Goal: Information Seeking & Learning: Learn about a topic

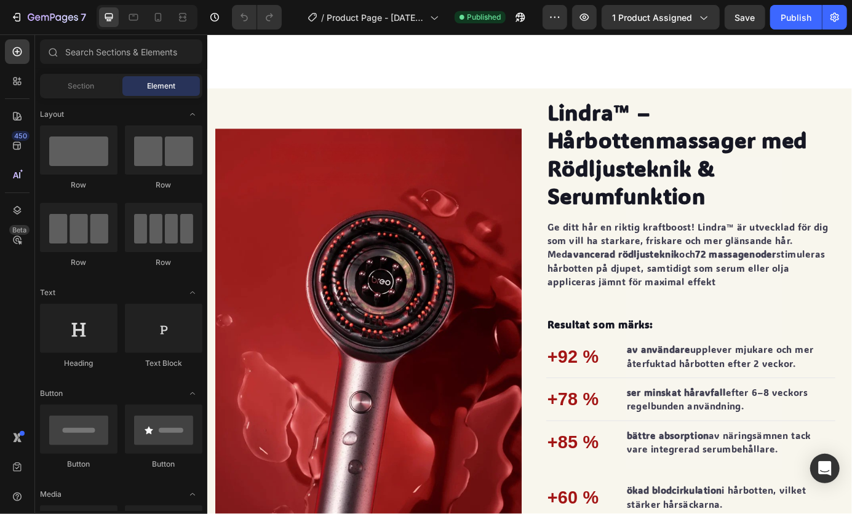
scroll to position [1086, 0]
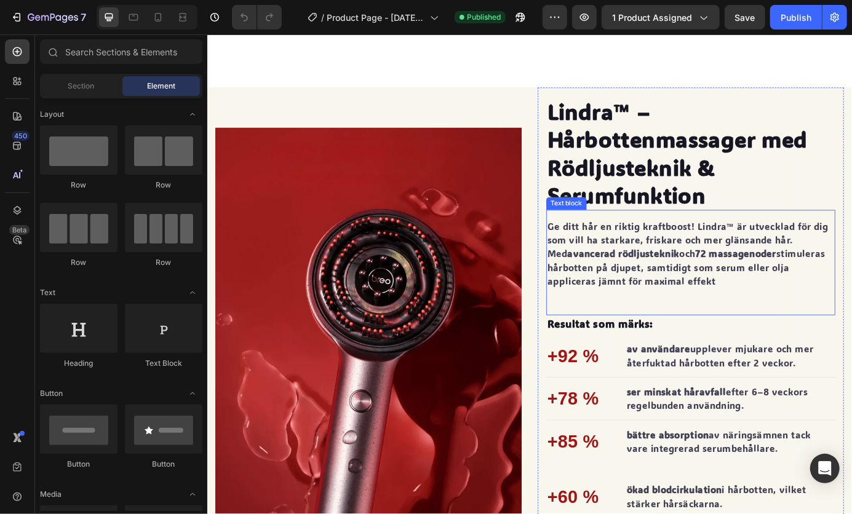
click at [783, 308] on p "Ge ditt hår en riktig kraftboost! Lindra™ är utvecklad för dig som vill ha star…" at bounding box center [760, 285] width 329 height 79
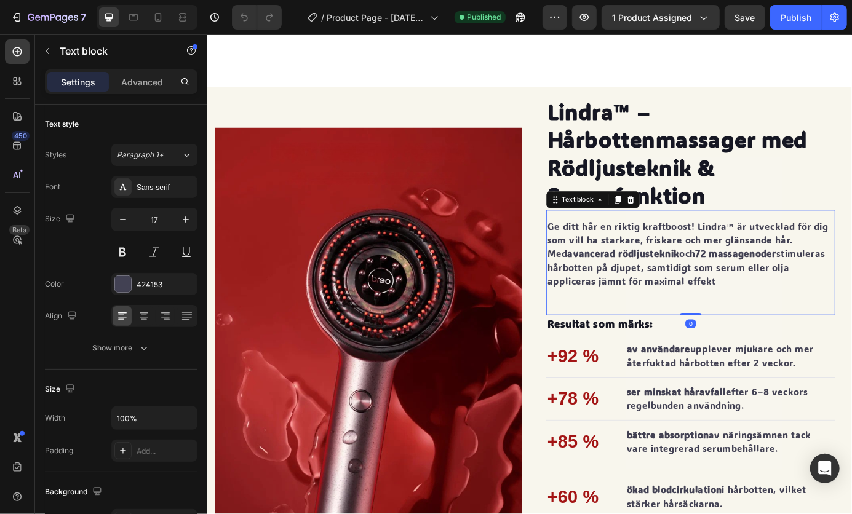
click at [783, 308] on p "Ge ditt hår en riktig kraftboost! Lindra™ är utvecklad för dig som vill ha star…" at bounding box center [760, 285] width 329 height 79
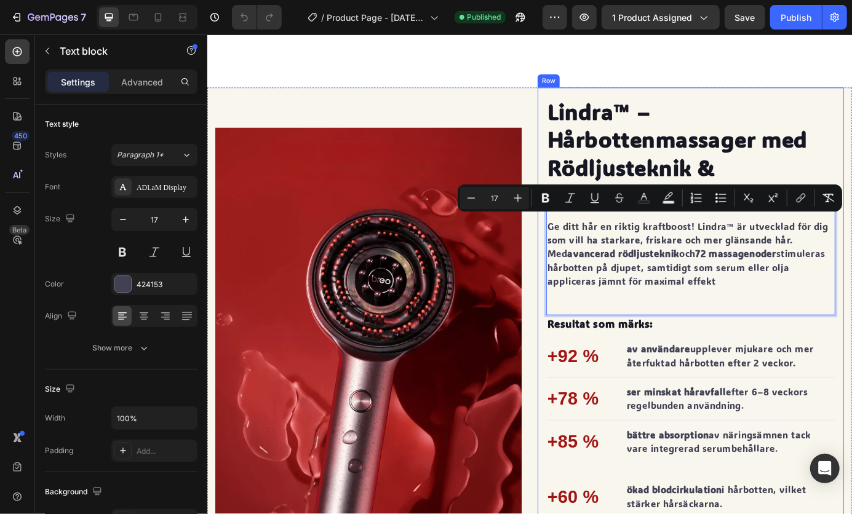
drag, startPoint x: 783, startPoint y: 308, endPoint x: 588, endPoint y: 249, distance: 204.2
click at [588, 249] on div "Lindra™ – Hårbottenmassager med Rödljusteknik & Serumfunktion Heading Ge ditt h…" at bounding box center [760, 375] width 351 height 560
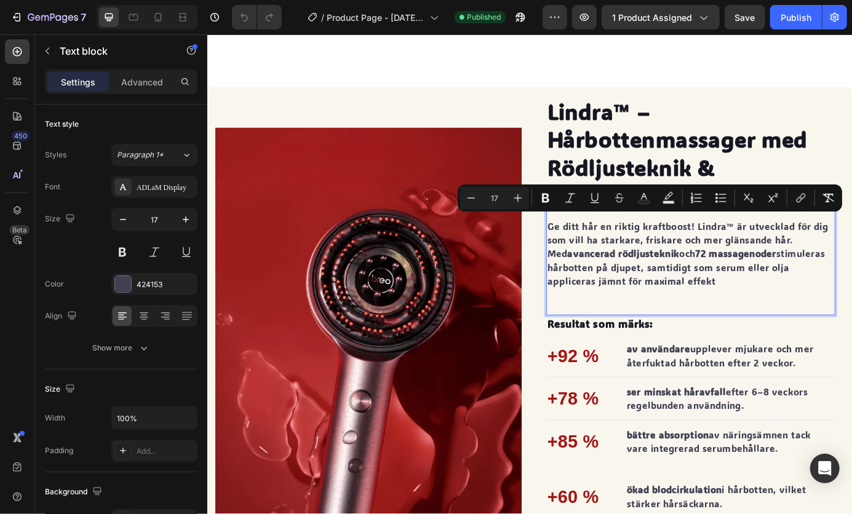
copy p "Ge ditt hår en riktig kraftboost! Lindra™ är utvecklad för dig som vill ha star…"
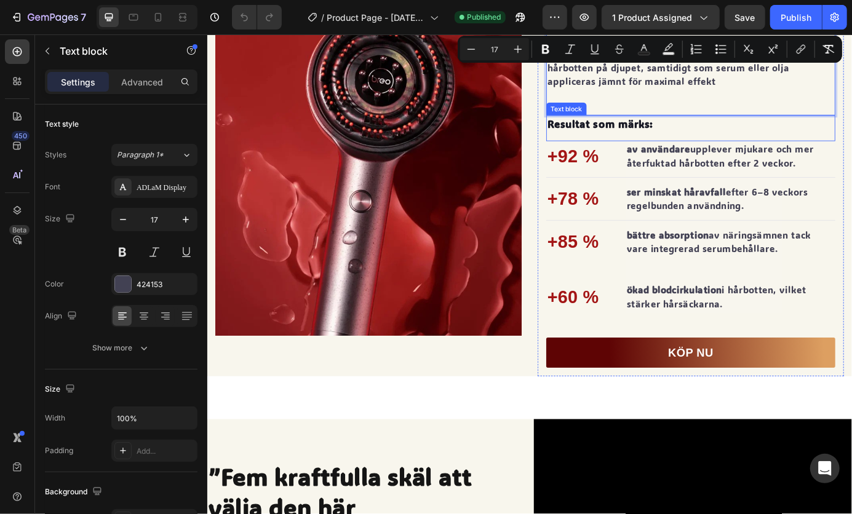
scroll to position [1320, 0]
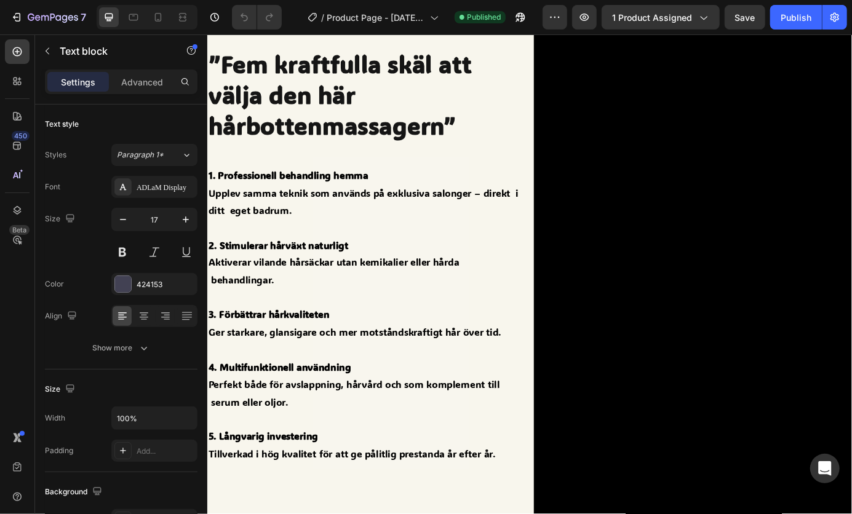
type input "16"
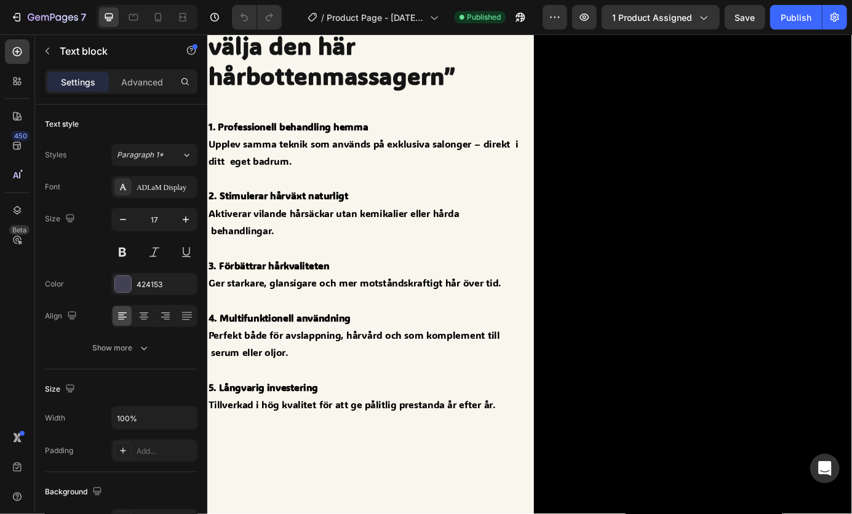
scroll to position [1840, 0]
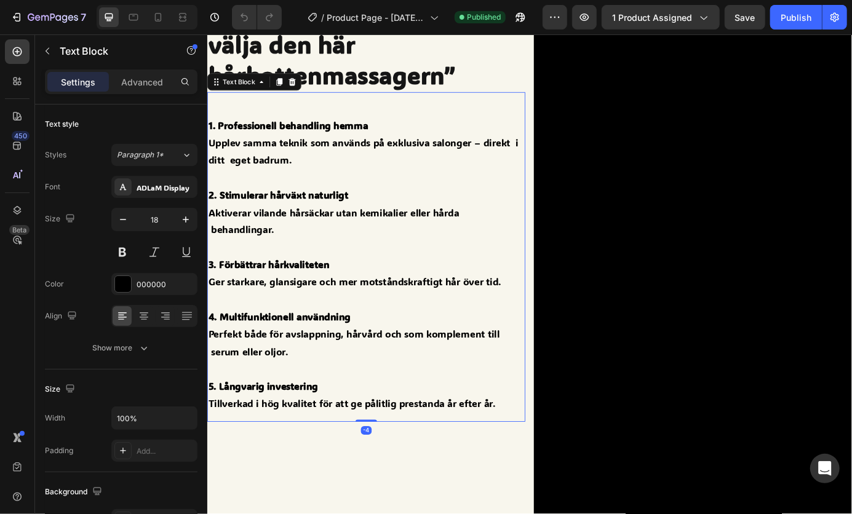
click at [208, 138] on strong "1. Professionell behandling hemma" at bounding box center [299, 138] width 183 height 15
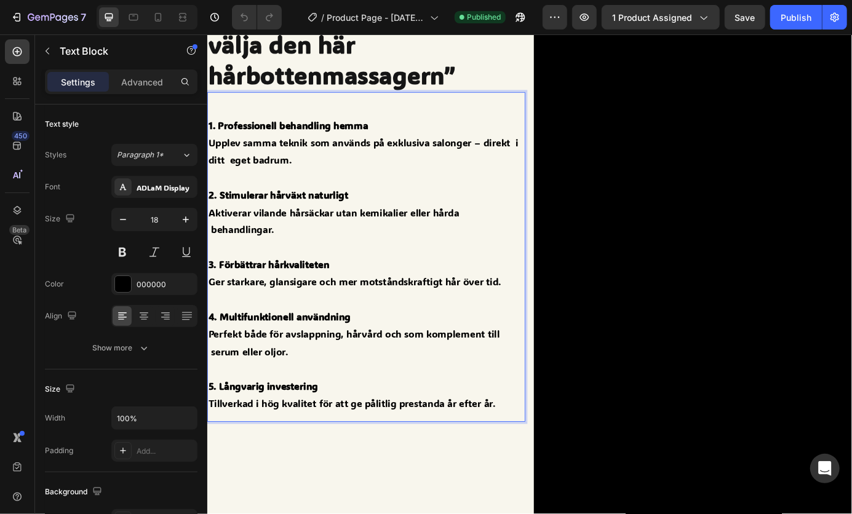
click at [210, 138] on strong "1. Professionell behandling hemma" at bounding box center [299, 138] width 183 height 15
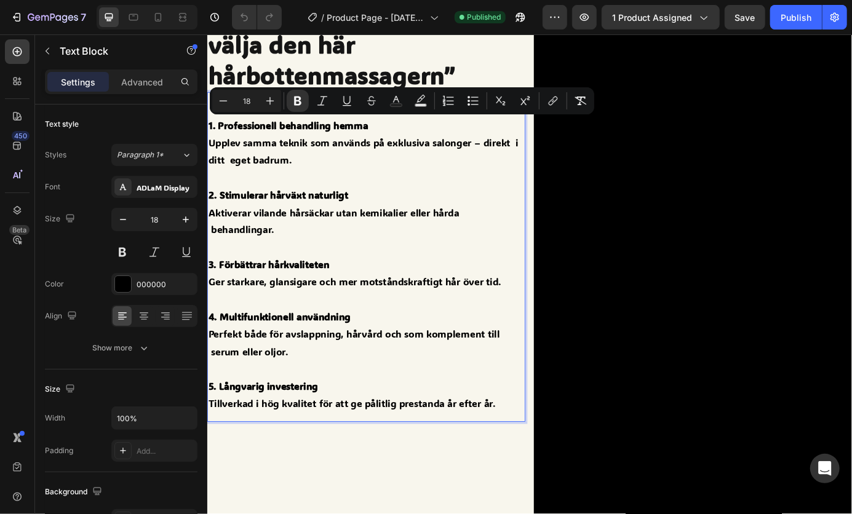
drag, startPoint x: 210, startPoint y: 138, endPoint x: 548, endPoint y: 453, distance: 461.4
click at [548, 453] on div "1. Professionell behandling hemma Upplev samma teknik som används på exklusiva …" at bounding box center [389, 297] width 364 height 341
copy div "1. Professionell behandling hemma Upplev samma teknik som används på exklusiva …"
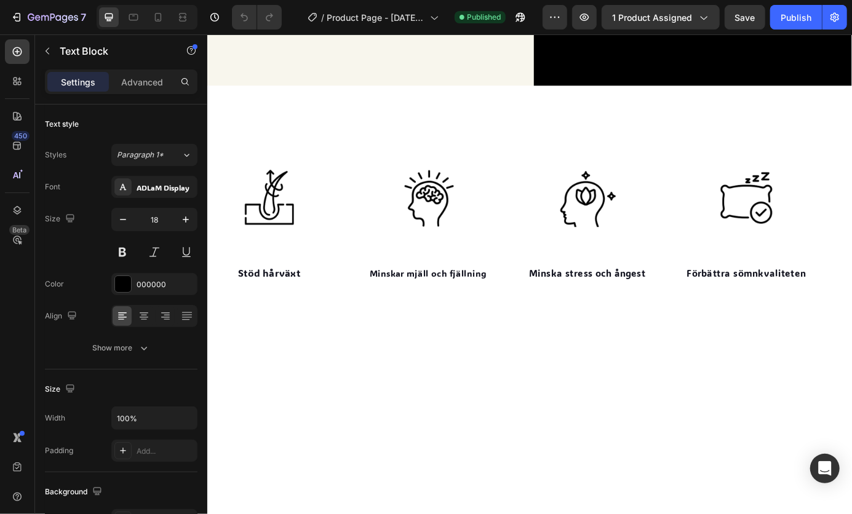
type input "16"
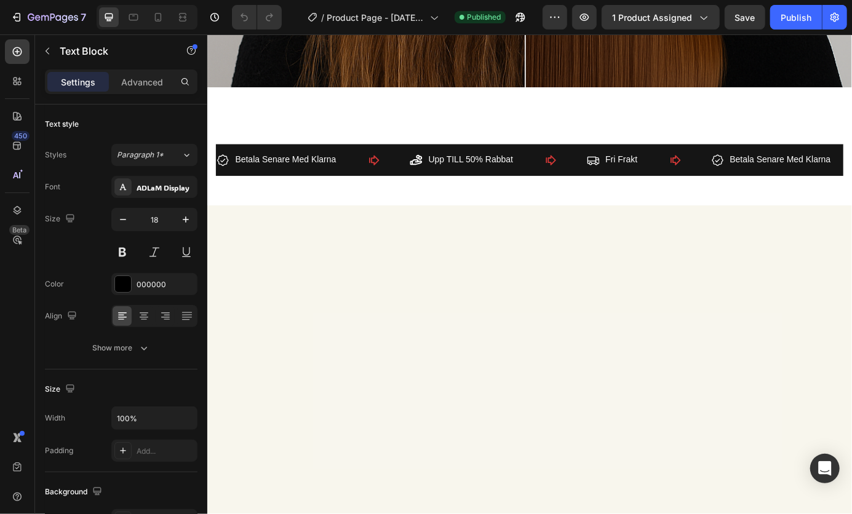
scroll to position [5801, 0]
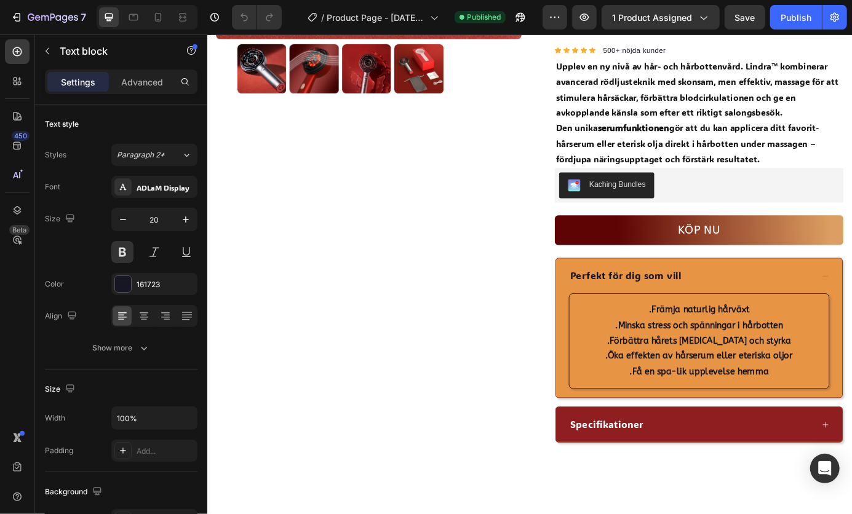
scroll to position [563, 0]
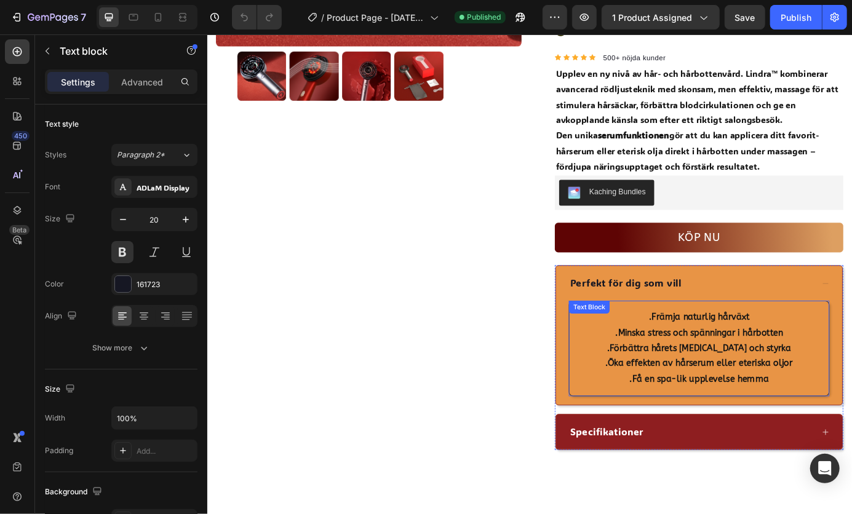
click at [700, 351] on div ".Främja naturlig hårväxt .Minska stress och spänningar i hårbotten .Förbättra h…" at bounding box center [770, 394] width 298 height 110
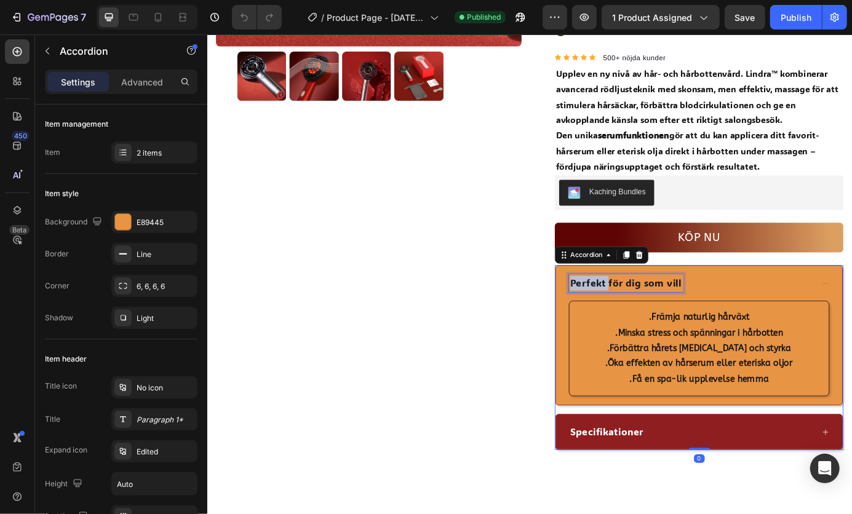
click at [623, 313] on p "Perfekt för dig som vill" at bounding box center [686, 319] width 127 height 17
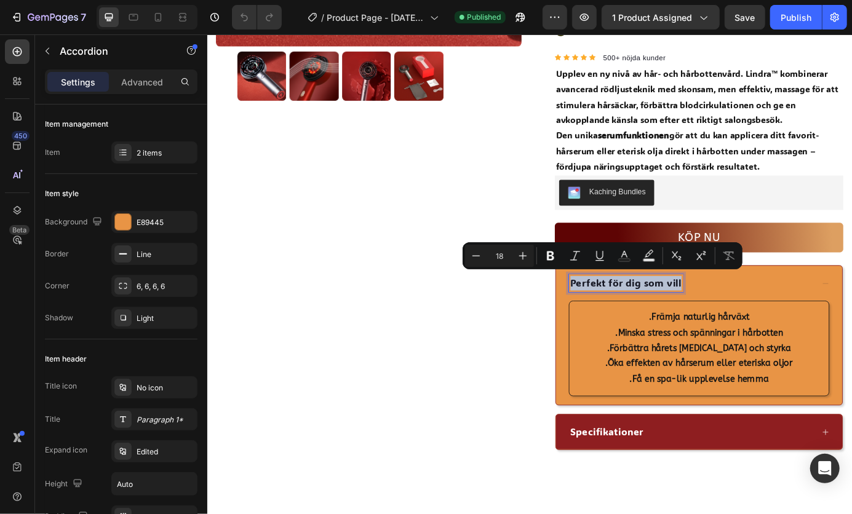
click at [623, 313] on p "Perfekt för dig som vill" at bounding box center [686, 319] width 127 height 17
copy p "Perfekt för dig som vill"
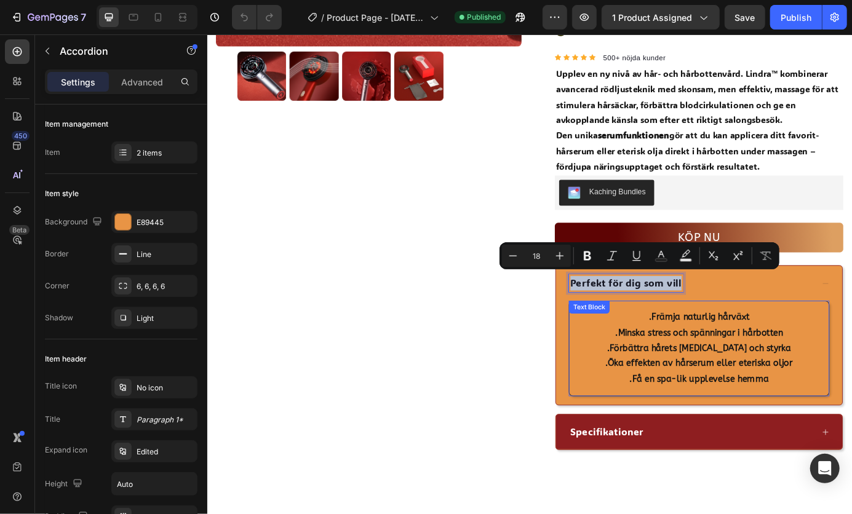
click at [698, 349] on p ".Främja naturlig hårväxt" at bounding box center [769, 358] width 277 height 18
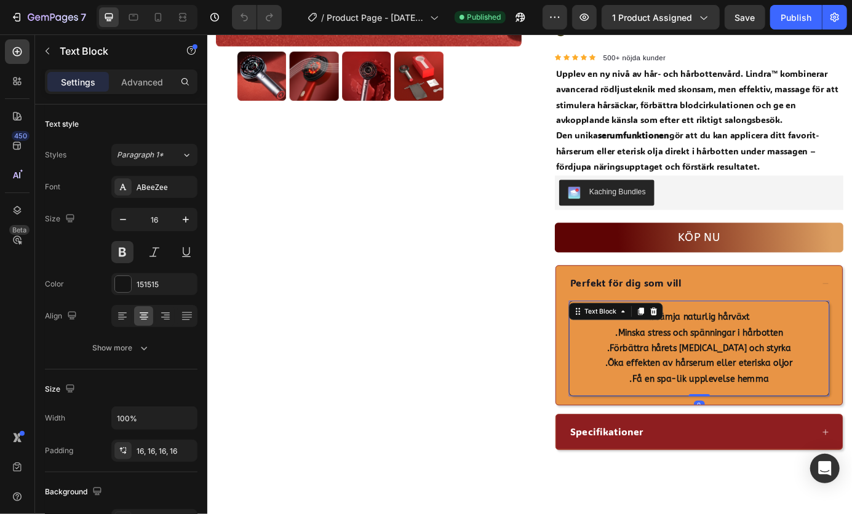
click at [849, 424] on p ".Få en spa-lik upplevelse hemma" at bounding box center [769, 429] width 277 height 18
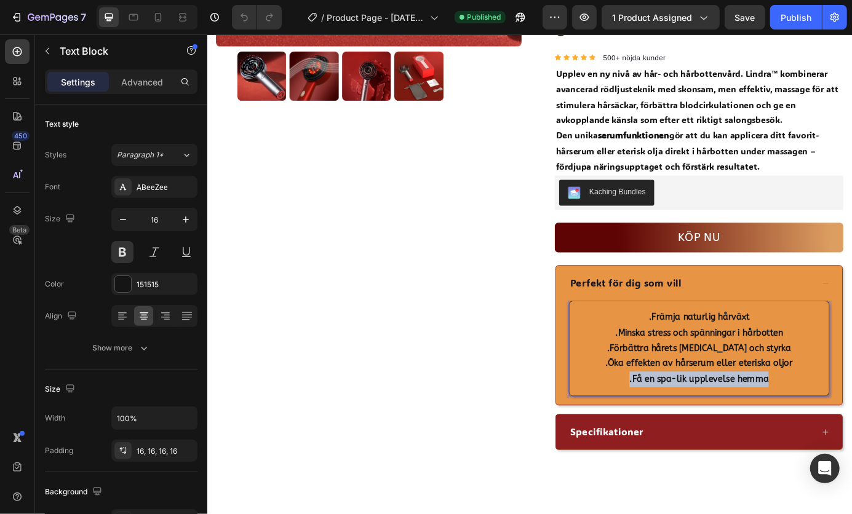
click at [849, 424] on p ".Få en spa-lik upplevelse hemma" at bounding box center [769, 429] width 277 height 18
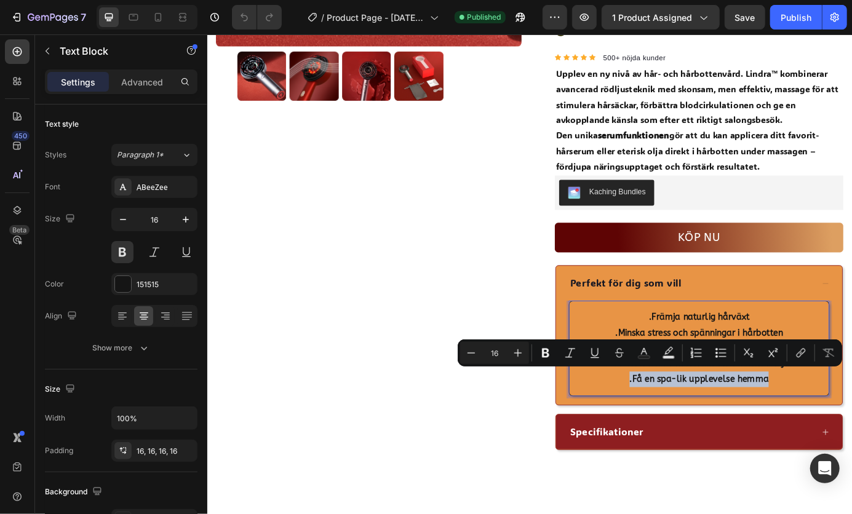
click at [849, 424] on p ".Få en spa-lik upplevelse hemma" at bounding box center [769, 429] width 277 height 18
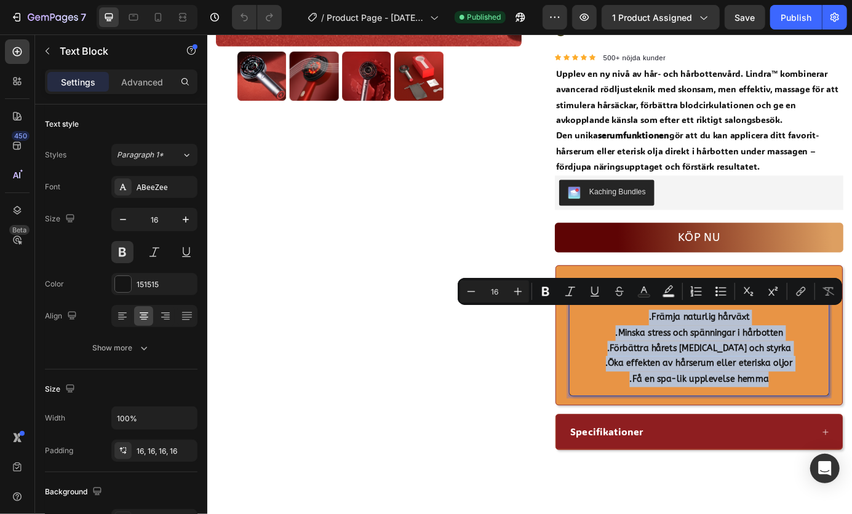
drag, startPoint x: 849, startPoint y: 424, endPoint x: 683, endPoint y: 349, distance: 182.5
click at [683, 349] on div ".Främja naturlig hårväxt .Minska stress och spänningar i hårbotten .Förbättra h…" at bounding box center [770, 394] width 298 height 110
copy div ".Främja naturlig hårväxt .Minska stress och spänningar i hårbotten .Förbättra h…"
